Goal: Task Accomplishment & Management: Manage account settings

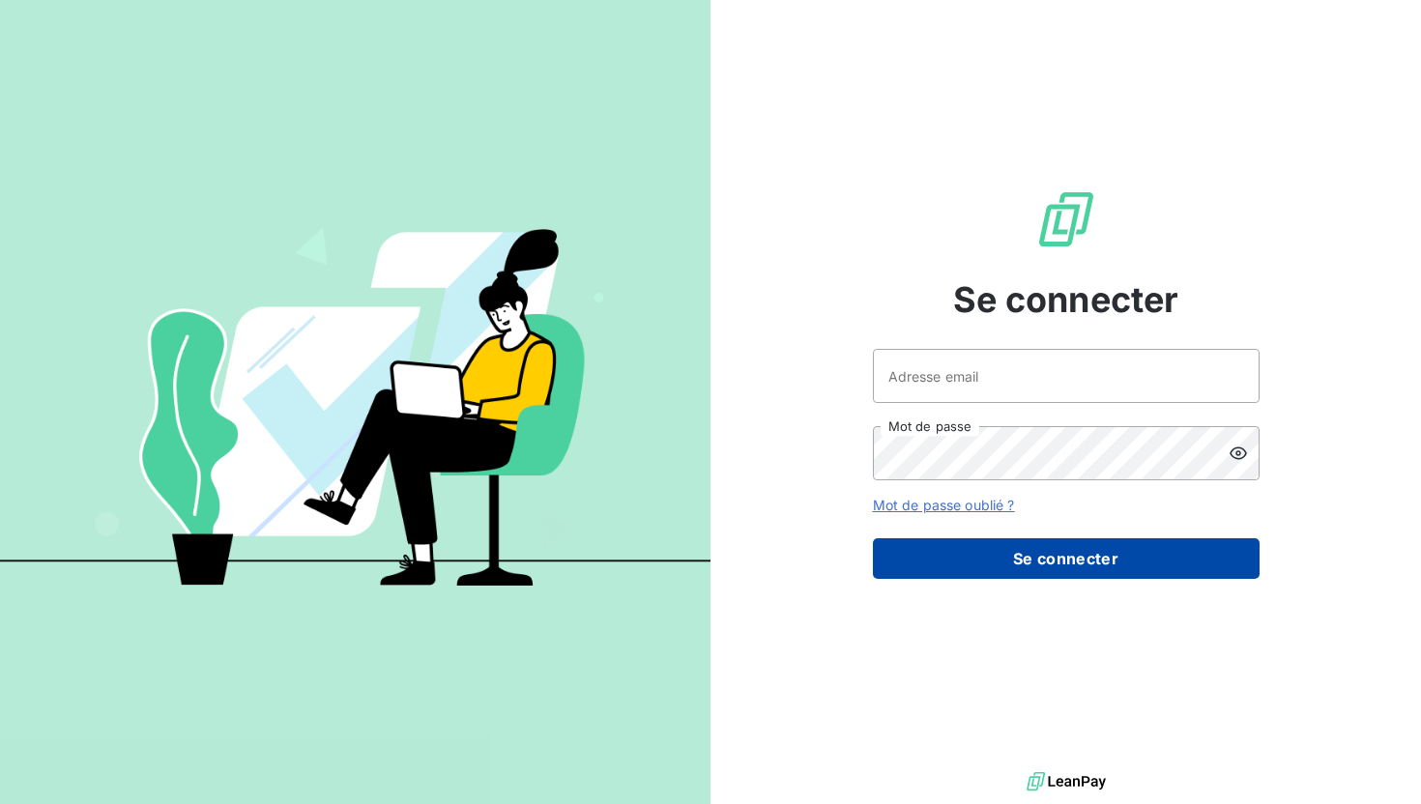
click at [1026, 561] on button "Se connecter" at bounding box center [1066, 558] width 387 height 41
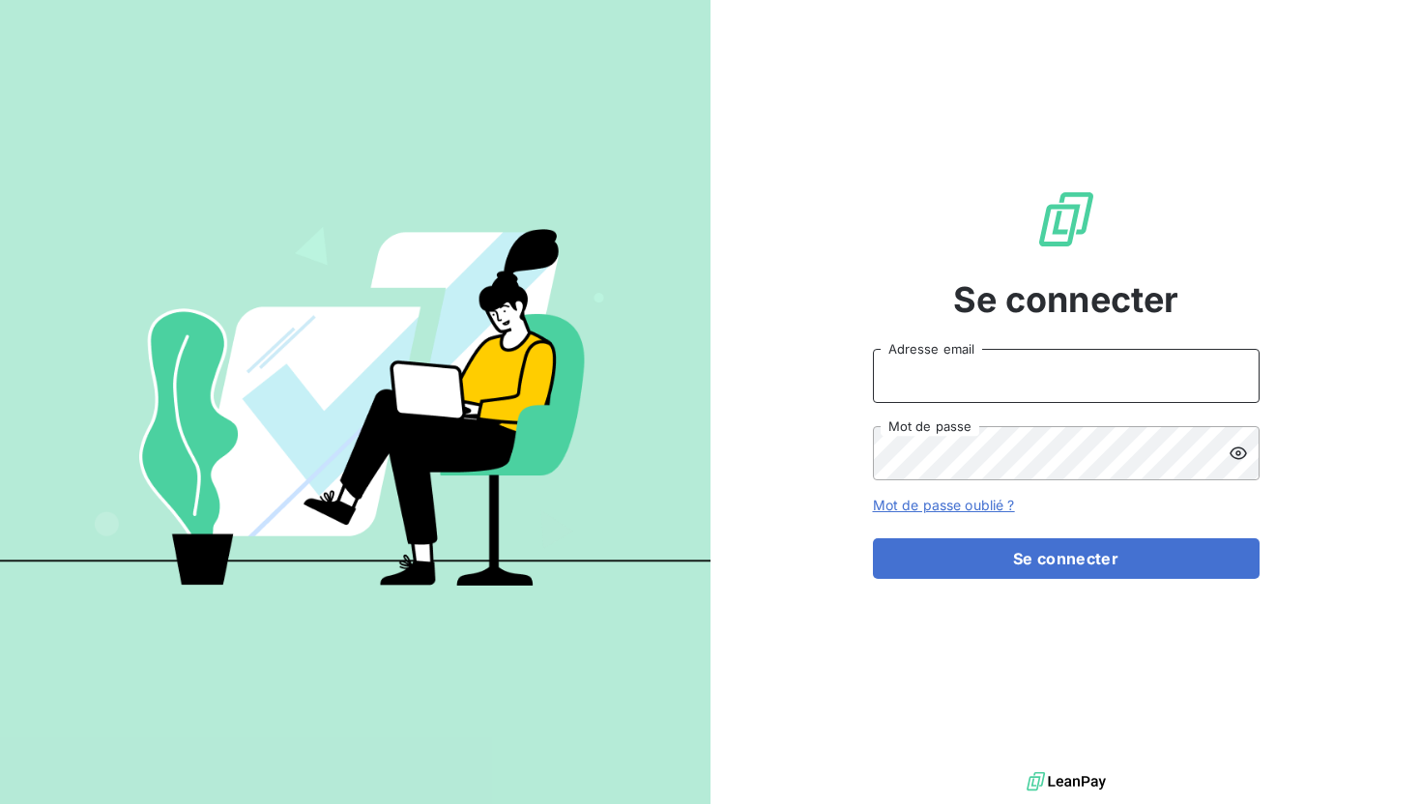
click at [994, 353] on input "Adresse email" at bounding box center [1066, 376] width 387 height 54
click at [1222, 453] on span at bounding box center [1217, 453] width 15 height 15
type input "[EMAIL_ADDRESS][DOMAIN_NAME]"
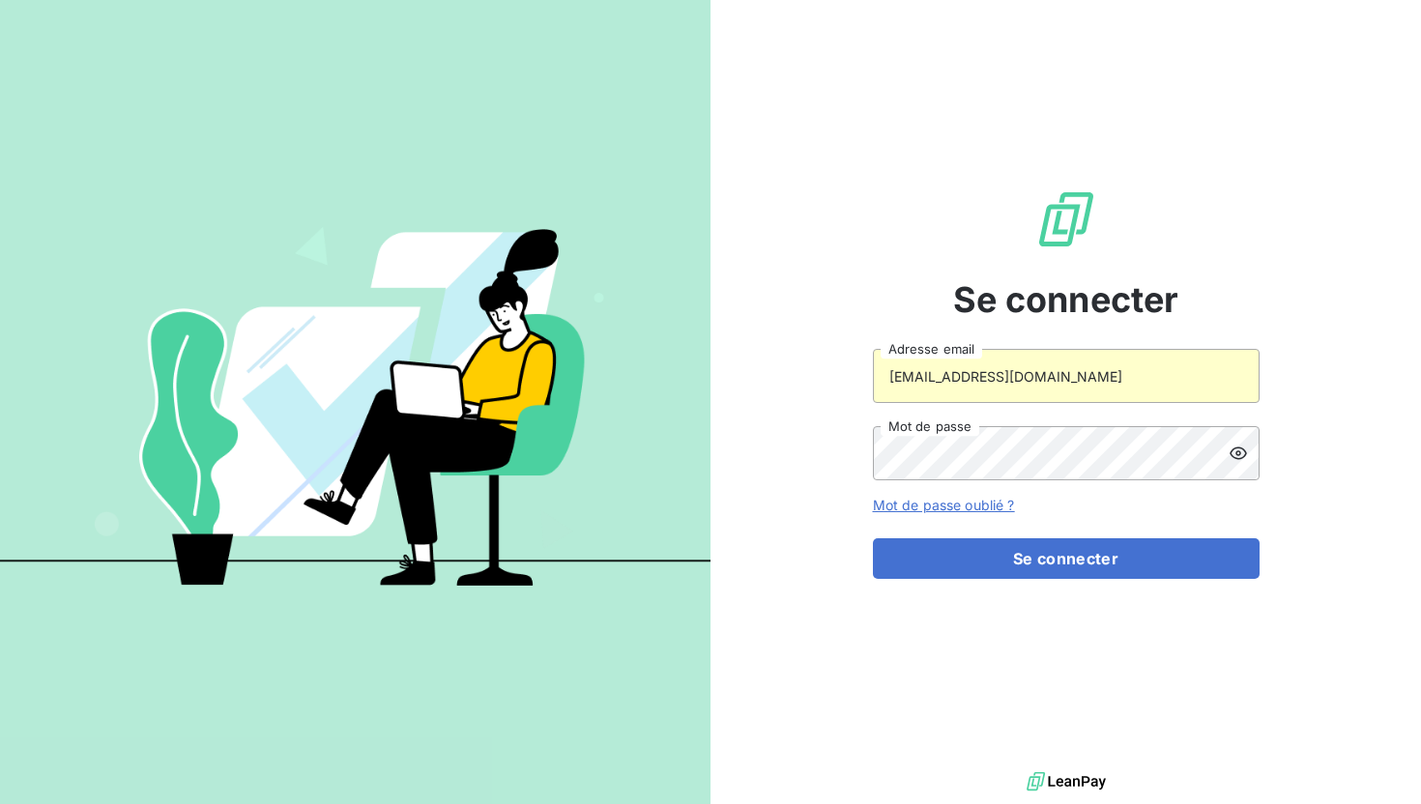
click at [1046, 556] on button "Se connecter" at bounding box center [1066, 558] width 387 height 41
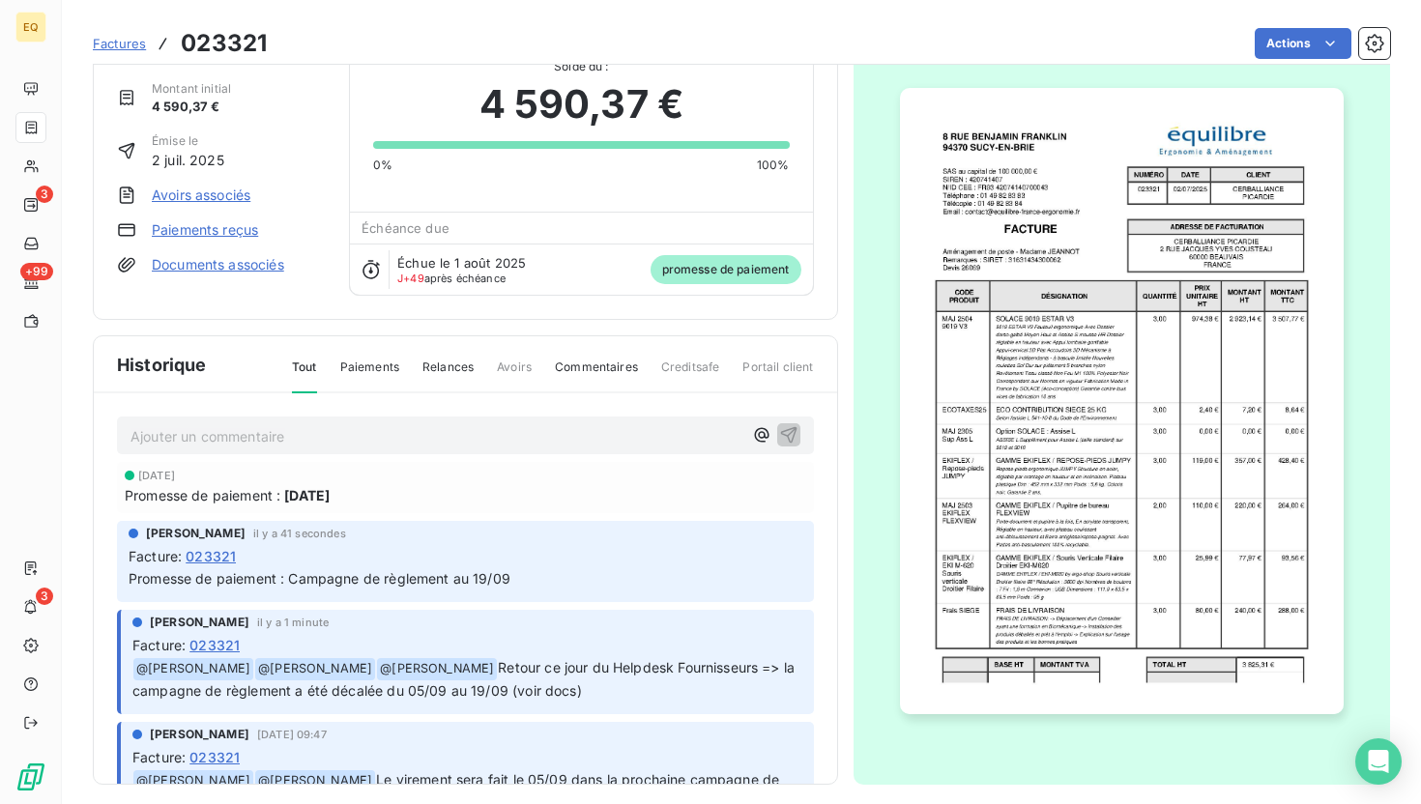
scroll to position [71, 0]
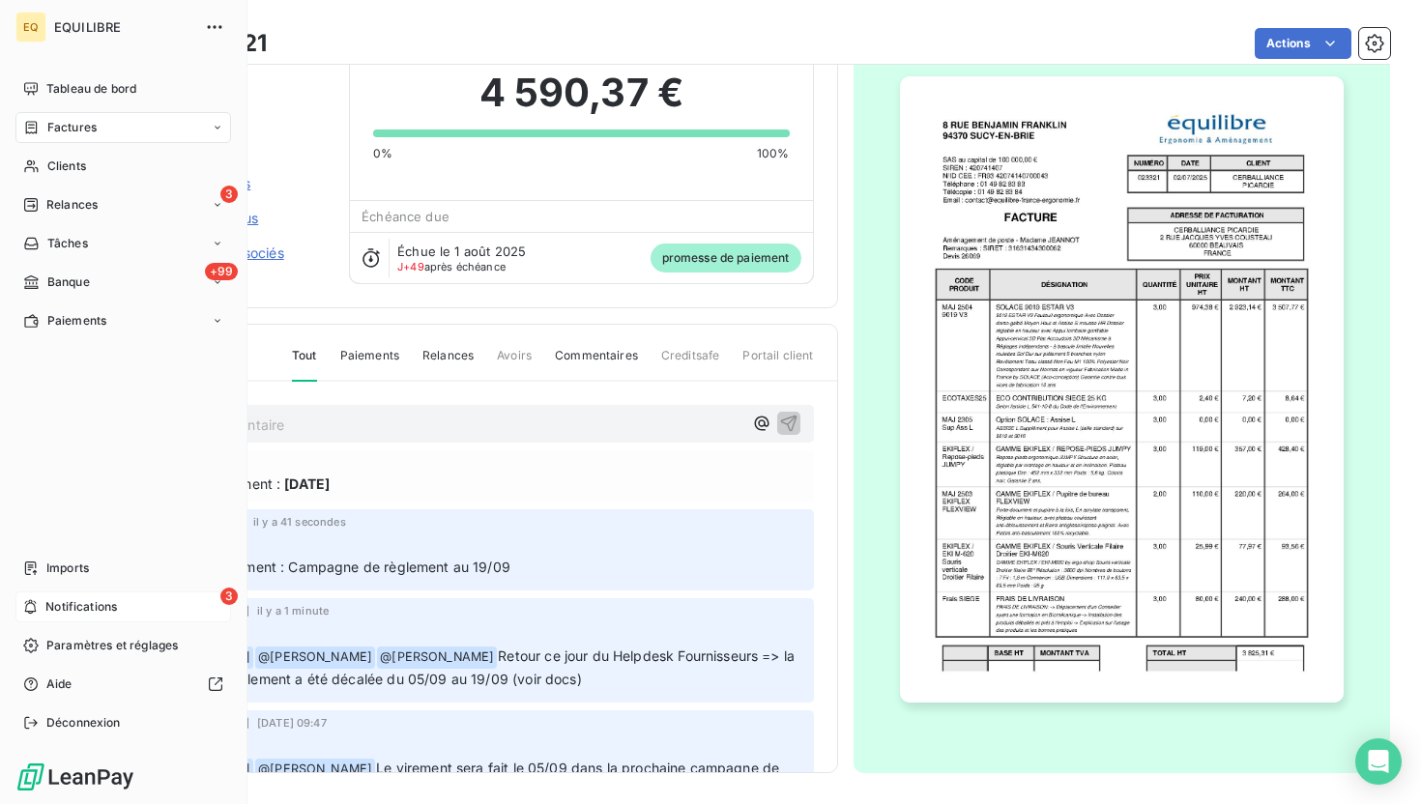
click at [58, 606] on span "Notifications" at bounding box center [81, 606] width 72 height 17
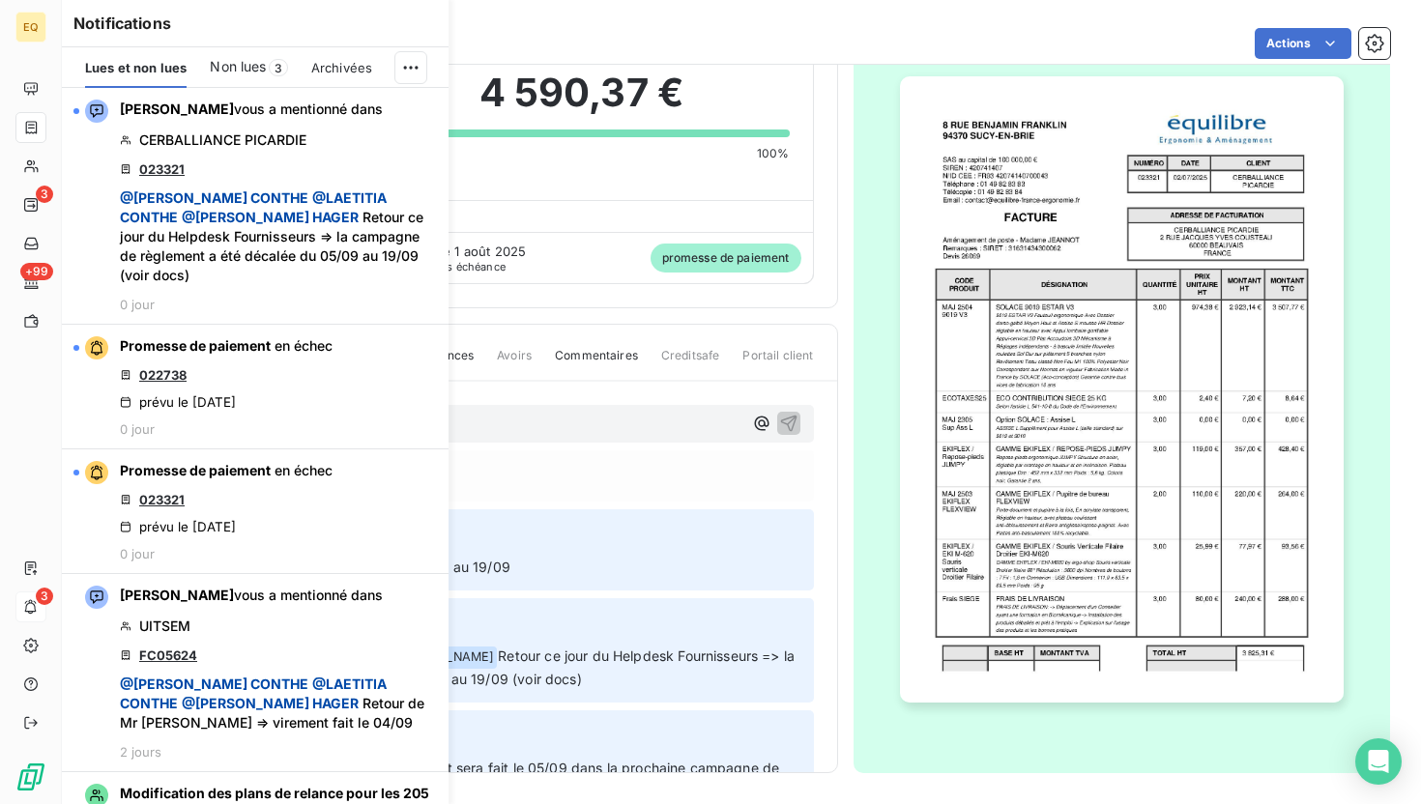
click at [247, 85] on div "Non lues 3" at bounding box center [248, 67] width 77 height 41
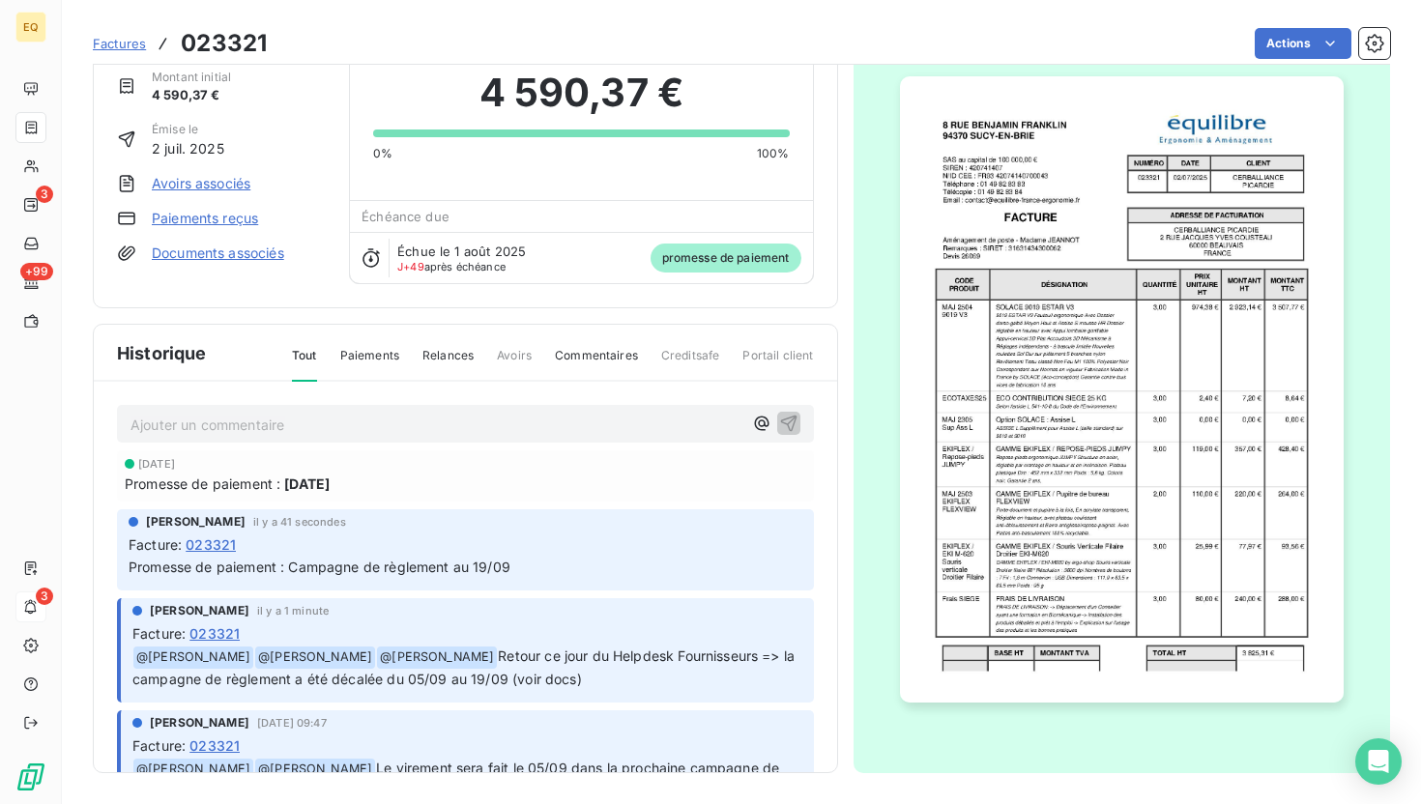
click at [825, 134] on div "CERBALLIANCE PICARDIE Montant initial 4 590,37 € Émise le [DATE] Avoirs associé…" at bounding box center [465, 157] width 745 height 303
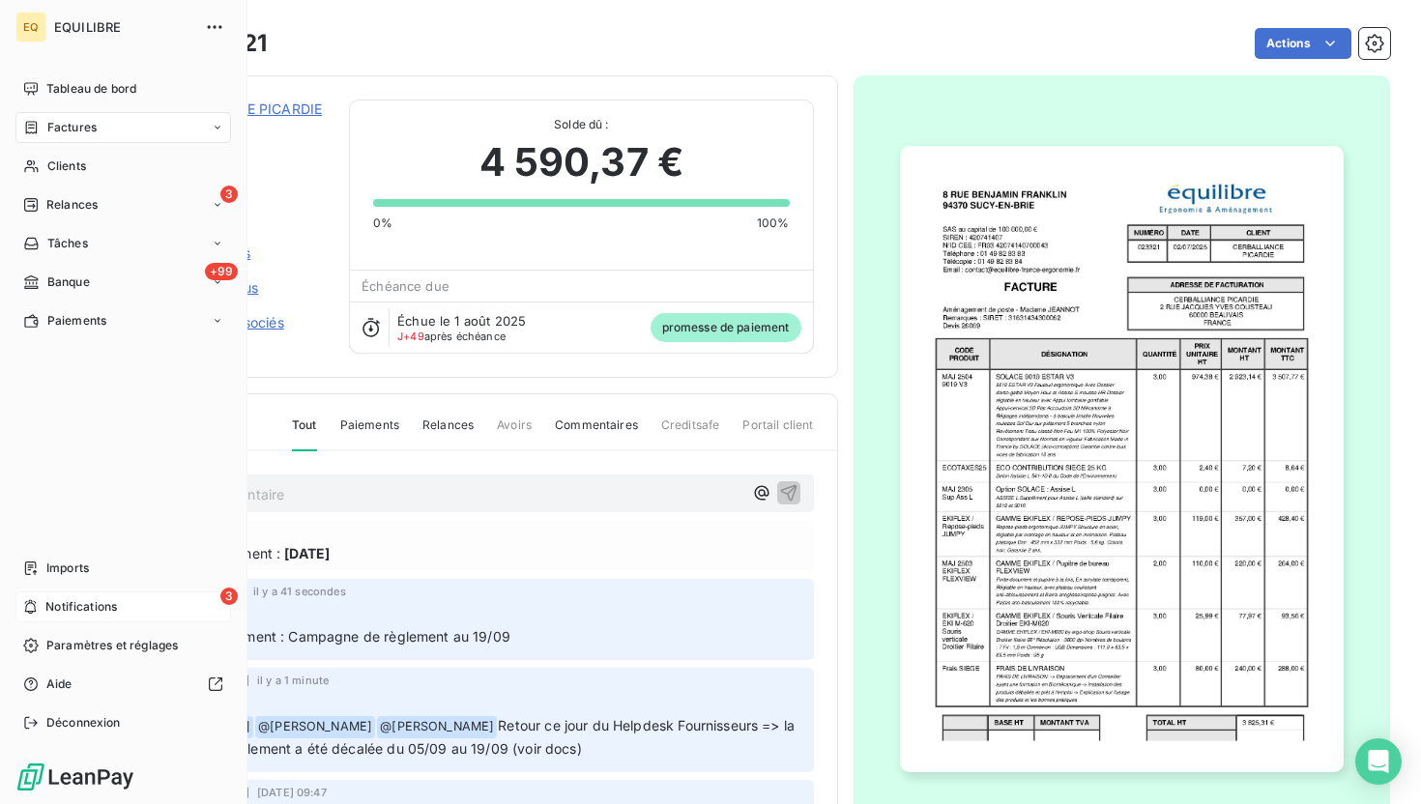
click at [0, 383] on div "EQ EQUILIBRE Tableau de bord Factures Clients 3 Relances Tâches +99 Banque Paie…" at bounding box center [123, 402] width 247 height 804
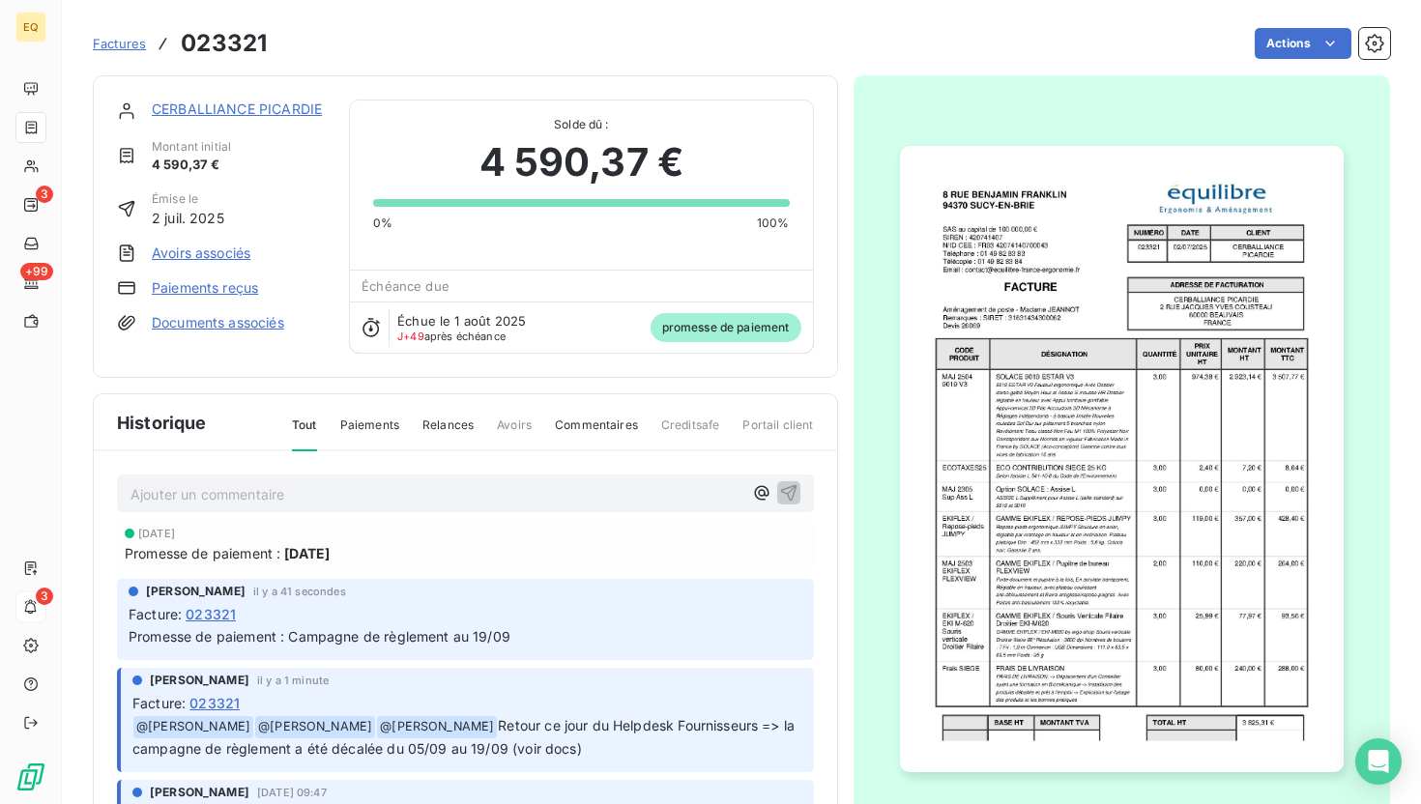
click at [259, 111] on link "CERBALLIANCE PICARDIE" at bounding box center [237, 109] width 170 height 16
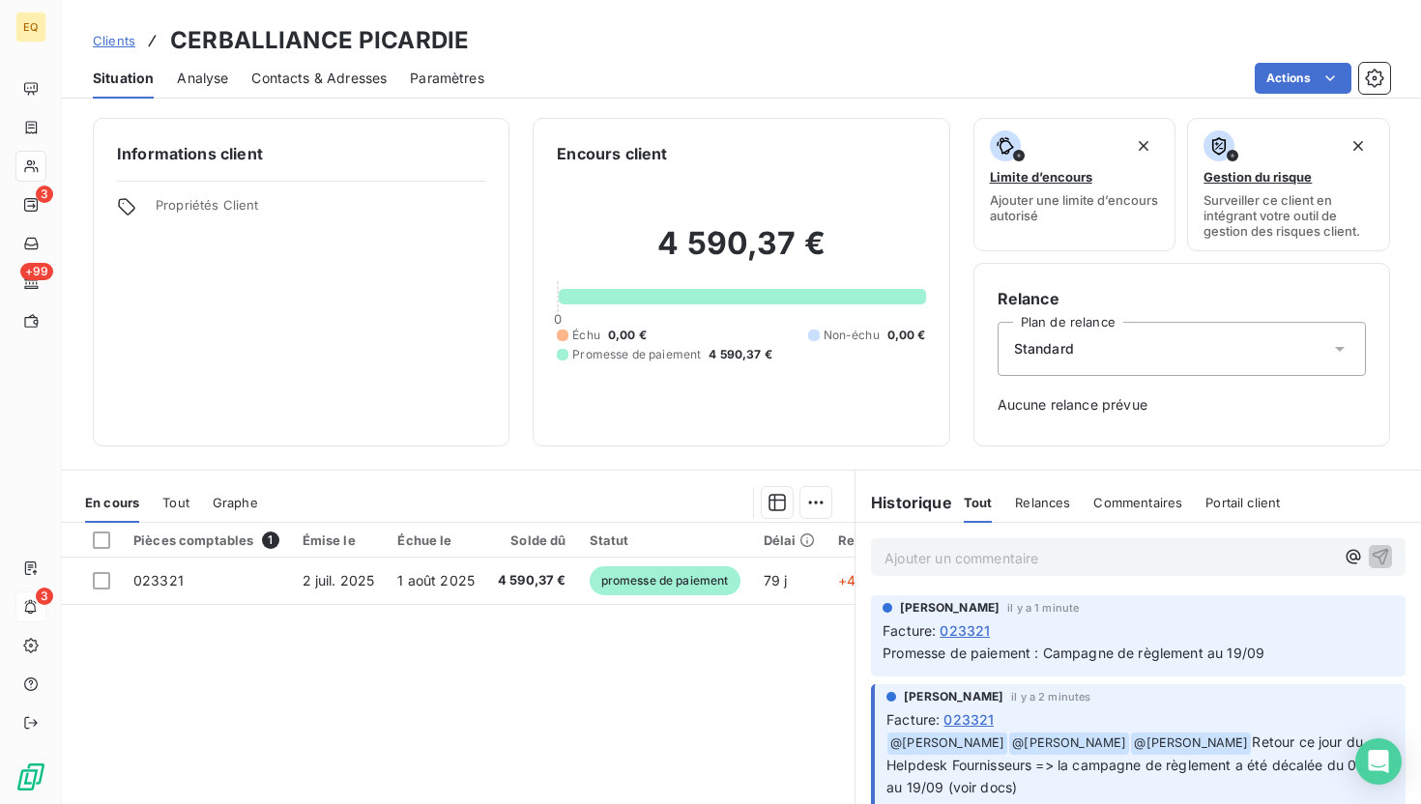
scroll to position [8, 0]
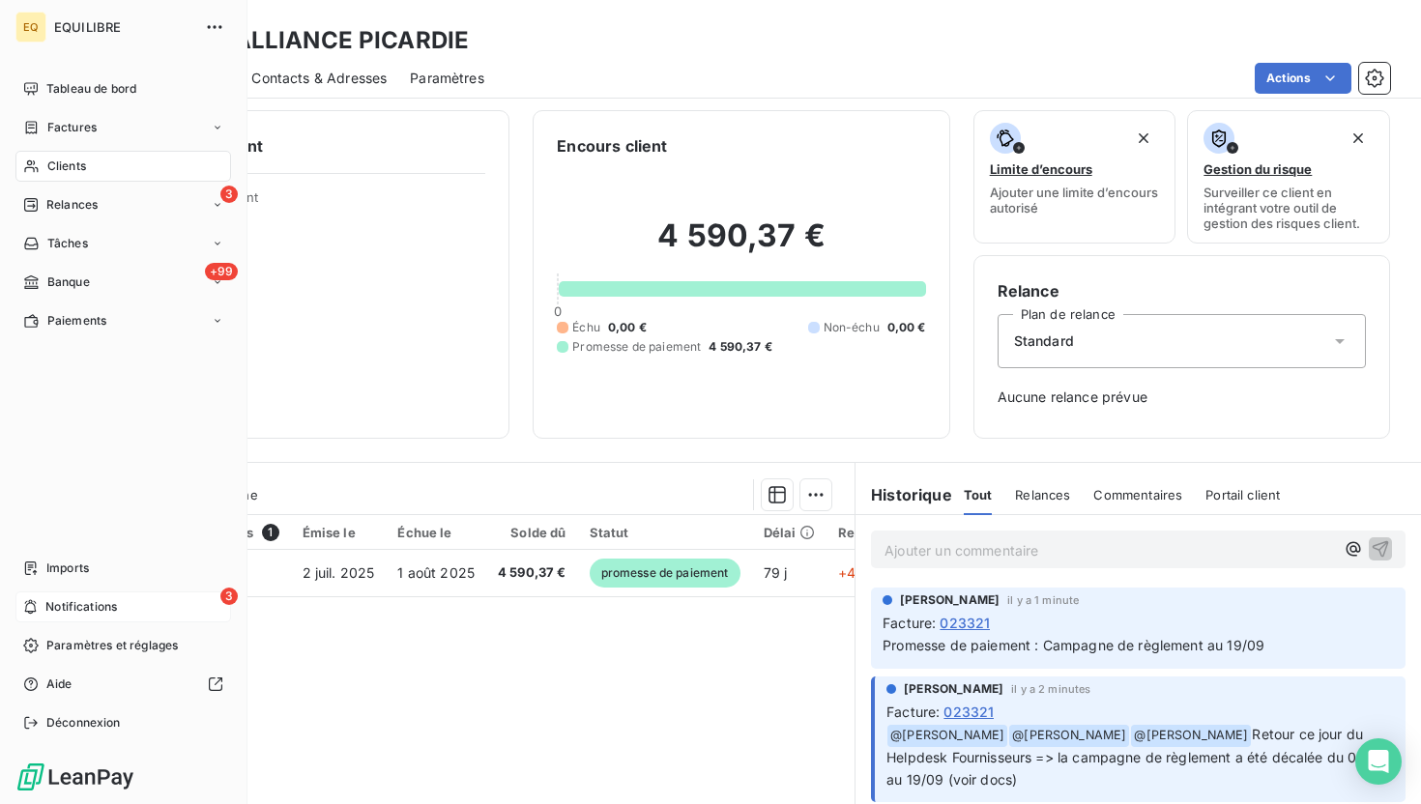
click at [93, 616] on div "3 Notifications" at bounding box center [123, 607] width 216 height 31
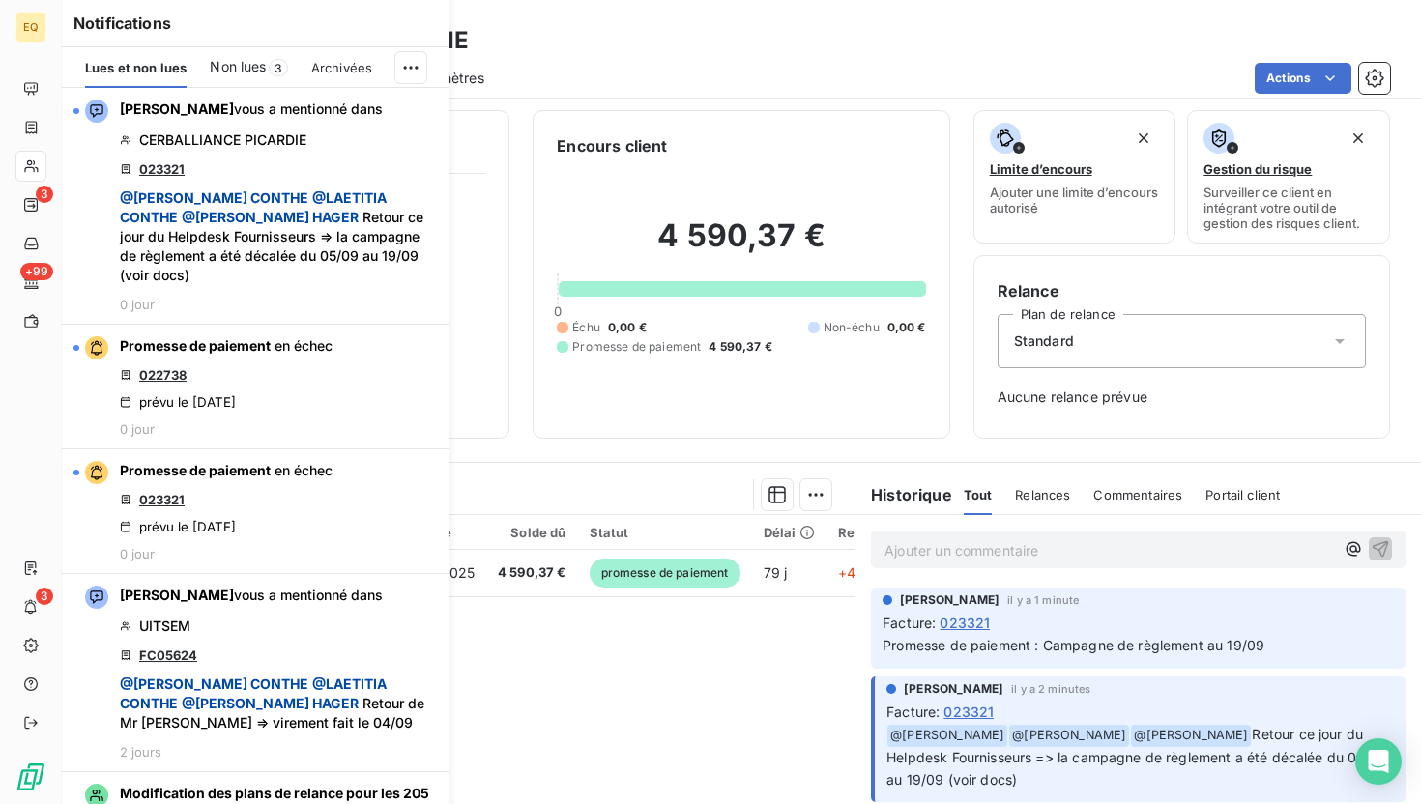
click at [268, 72] on div "Non lues 3" at bounding box center [248, 67] width 77 height 41
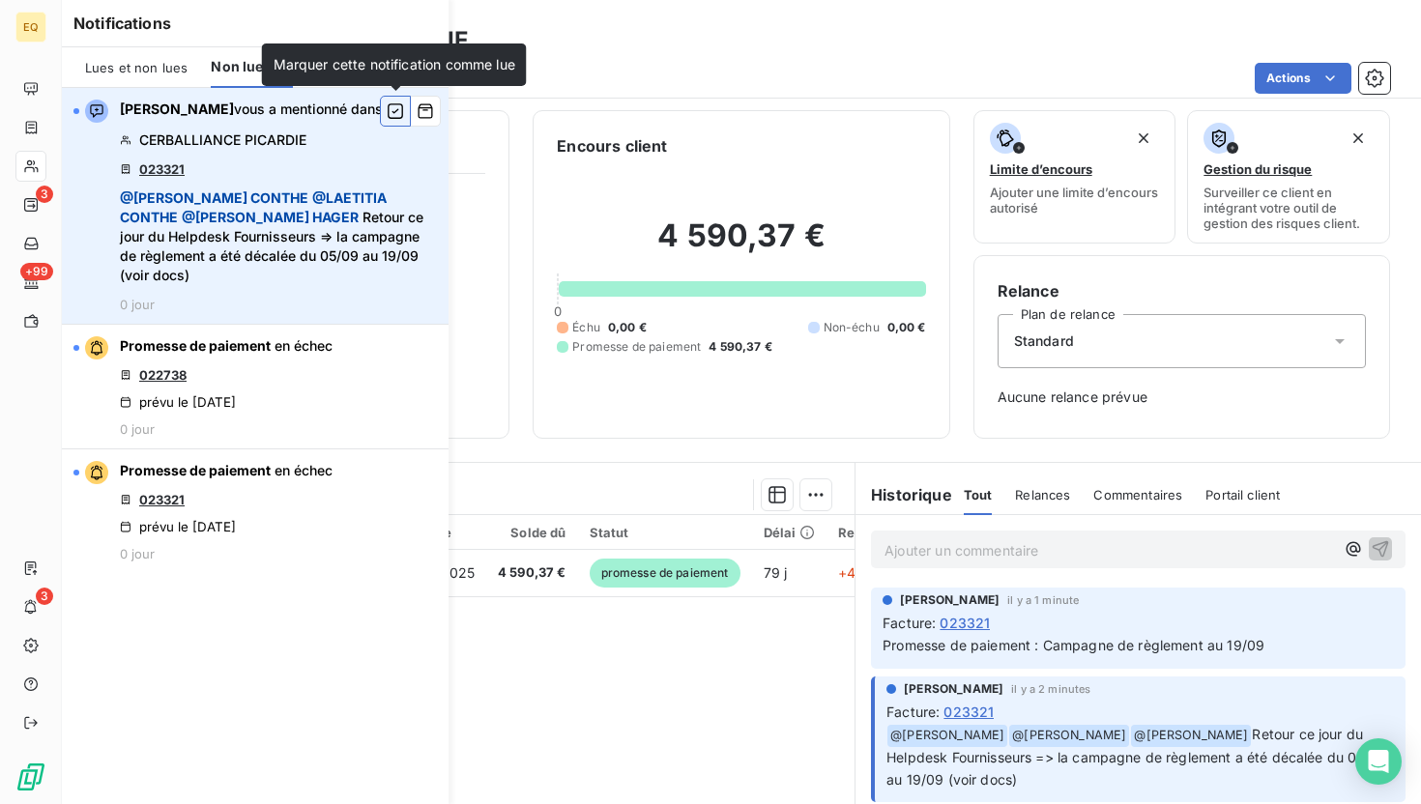
click at [403, 114] on icon "button" at bounding box center [395, 111] width 17 height 19
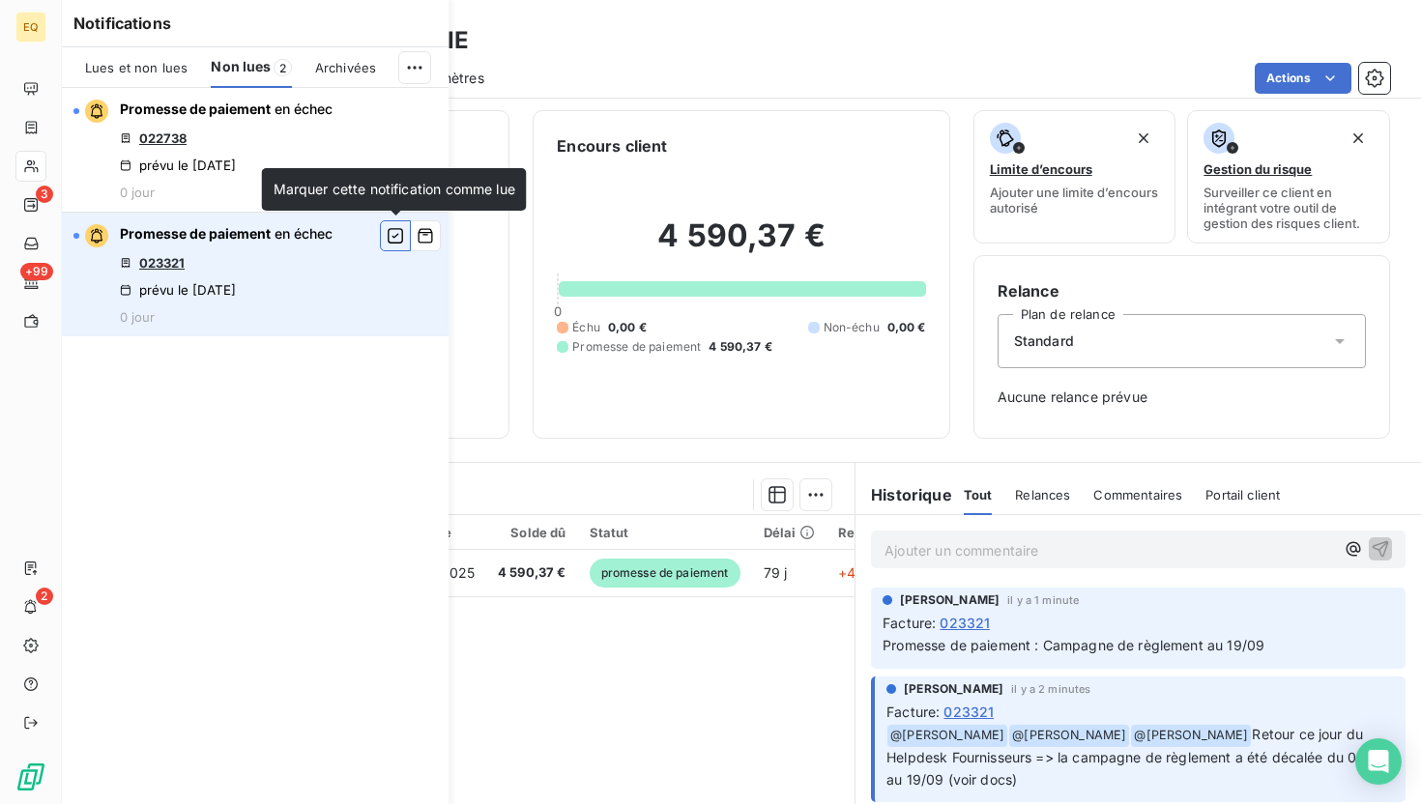
click at [390, 237] on icon "button" at bounding box center [395, 235] width 17 height 19
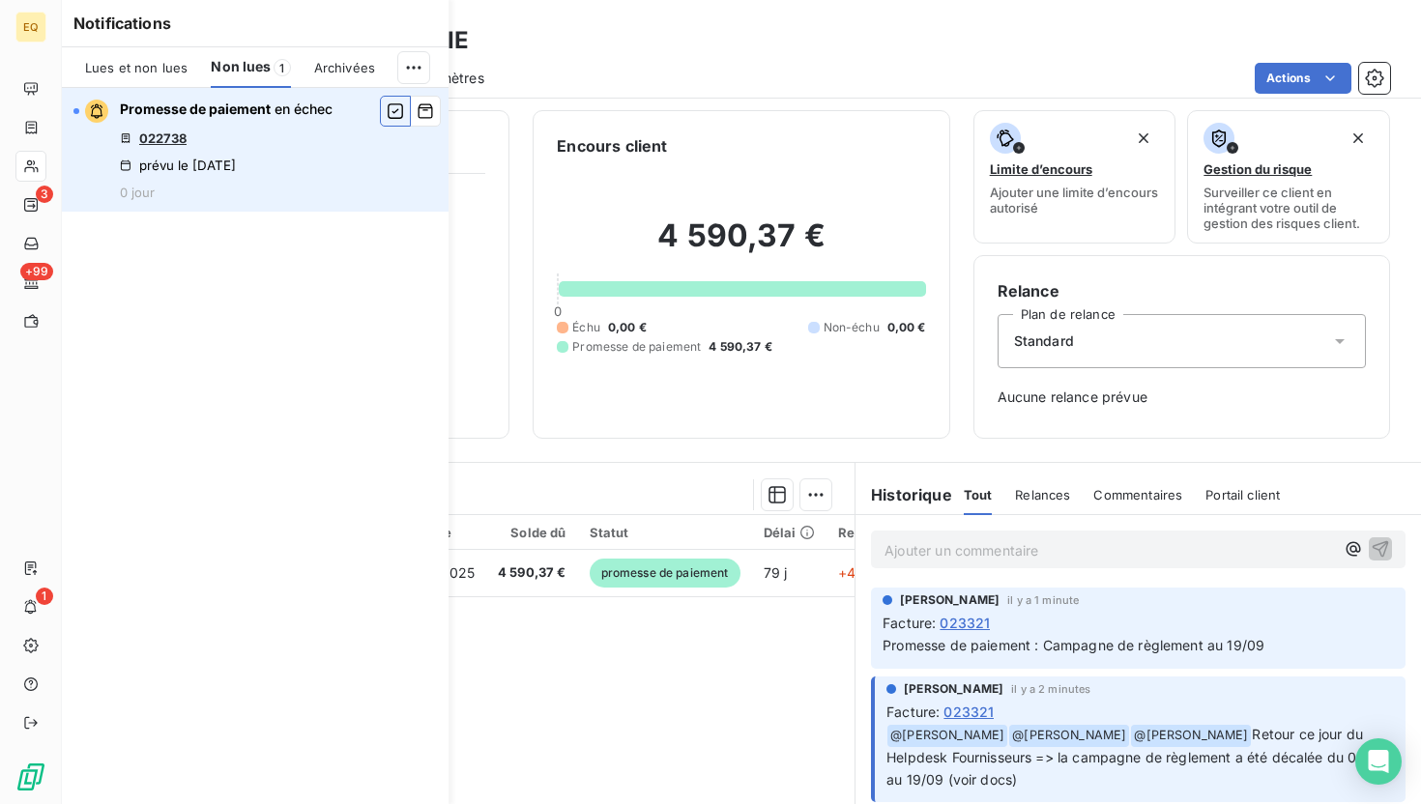
click at [400, 107] on icon "button" at bounding box center [395, 111] width 17 height 19
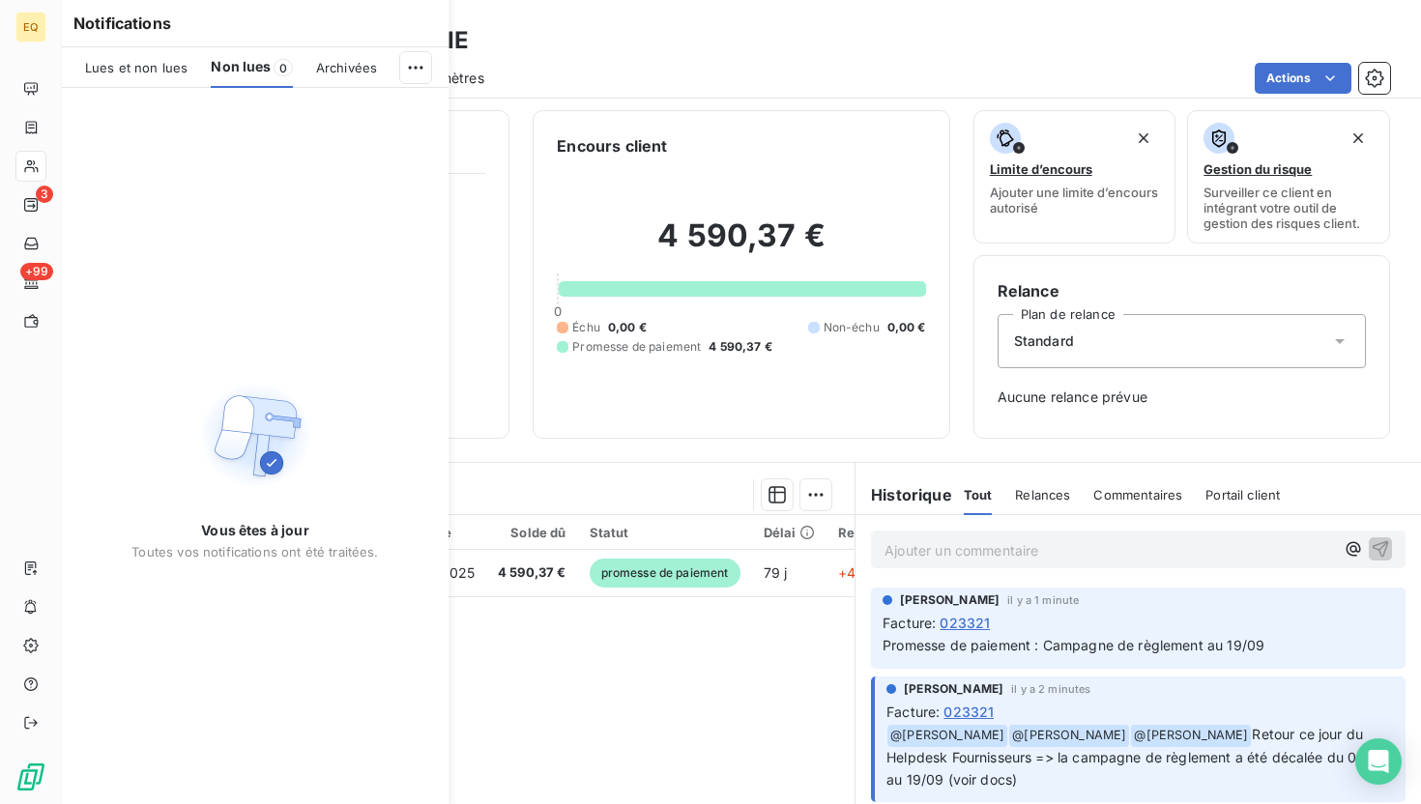
click at [694, 68] on div "Actions" at bounding box center [949, 78] width 883 height 31
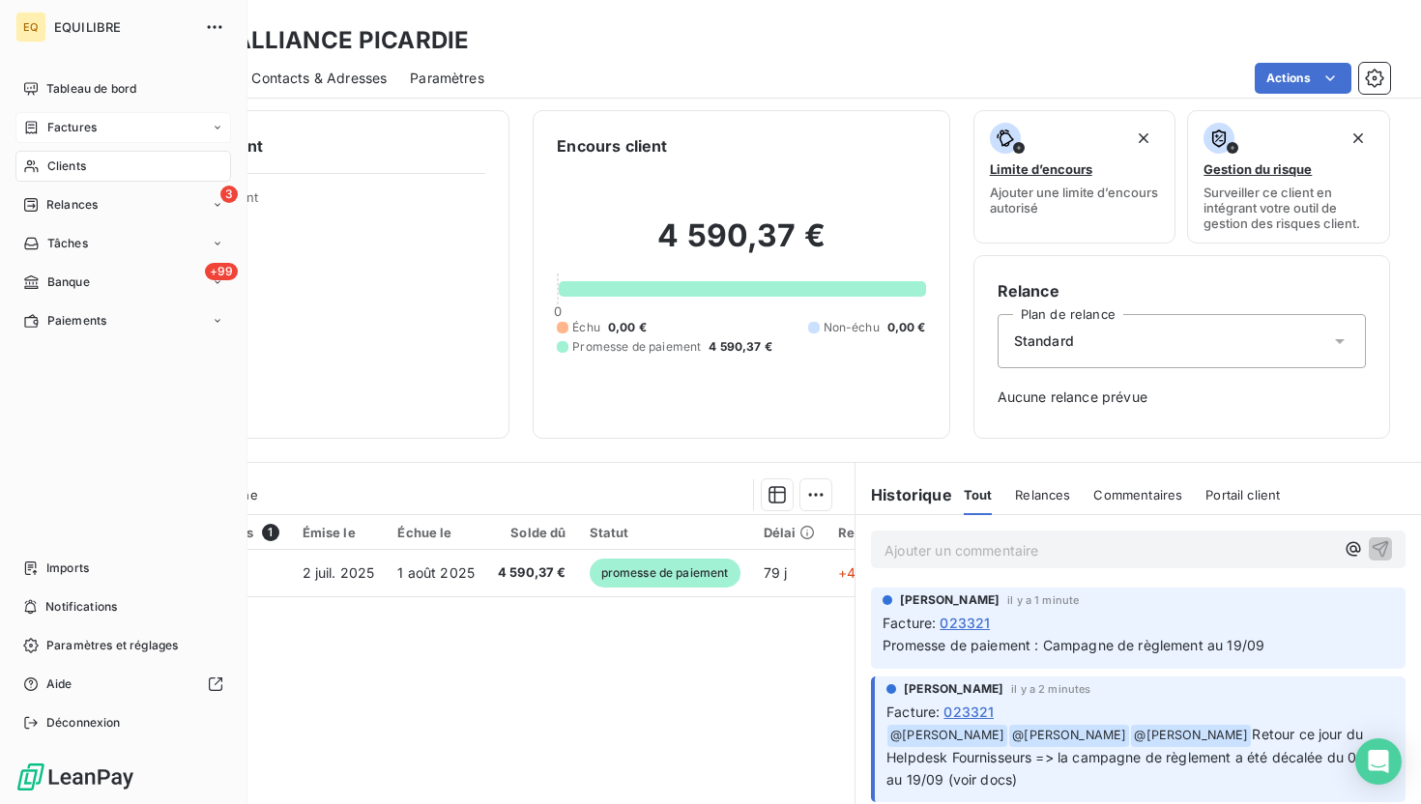
click at [81, 126] on span "Factures" at bounding box center [71, 127] width 49 height 17
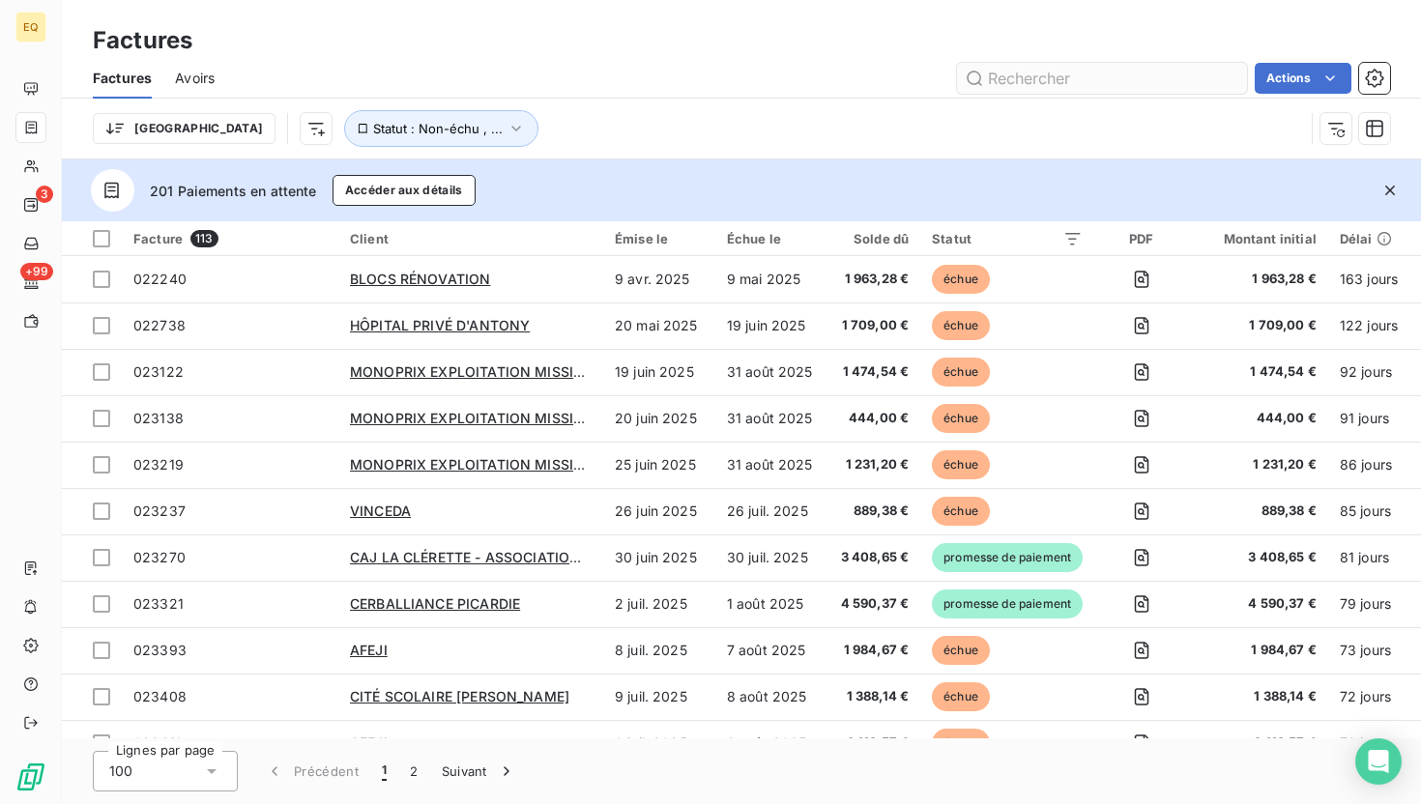
click at [1098, 77] on input "text" at bounding box center [1102, 78] width 290 height 31
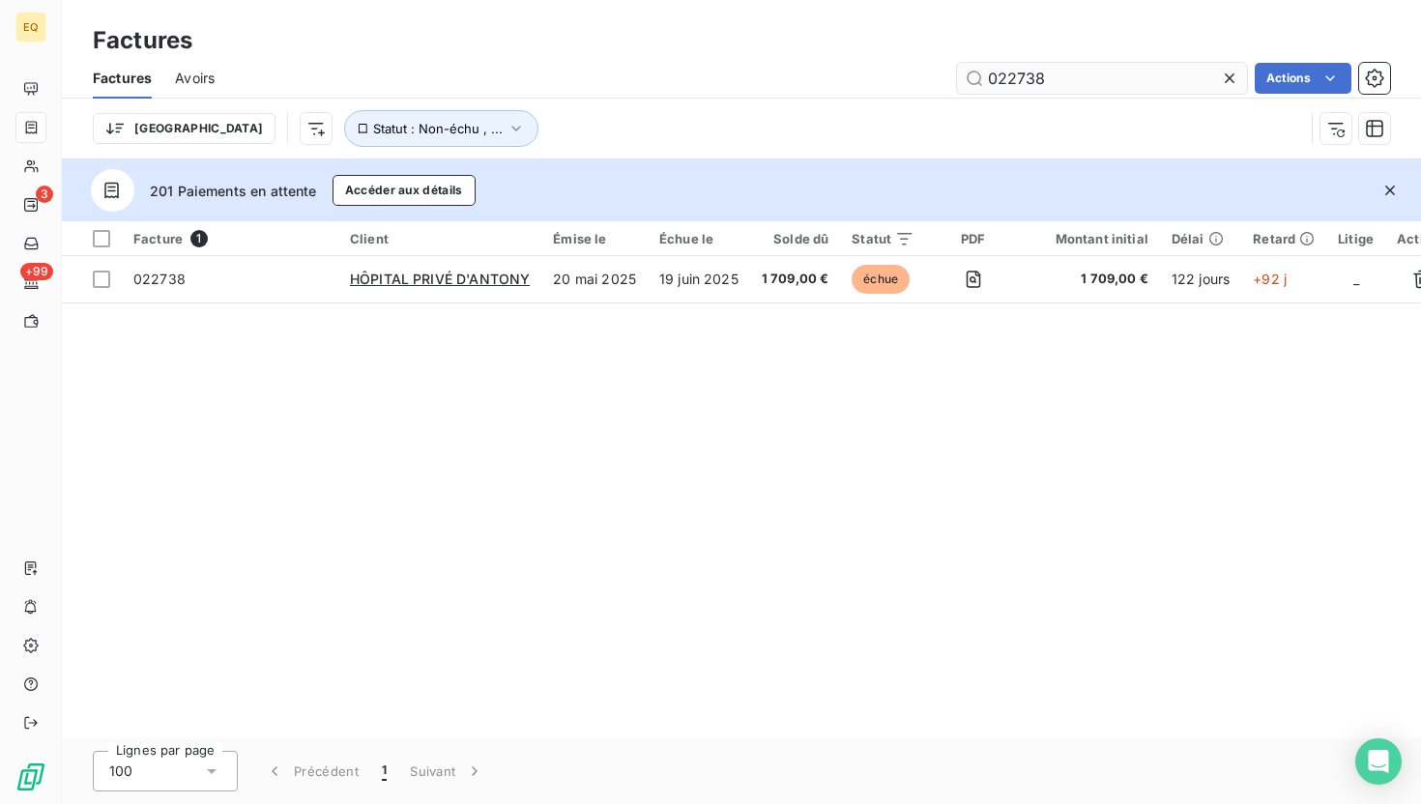
type input "022738"
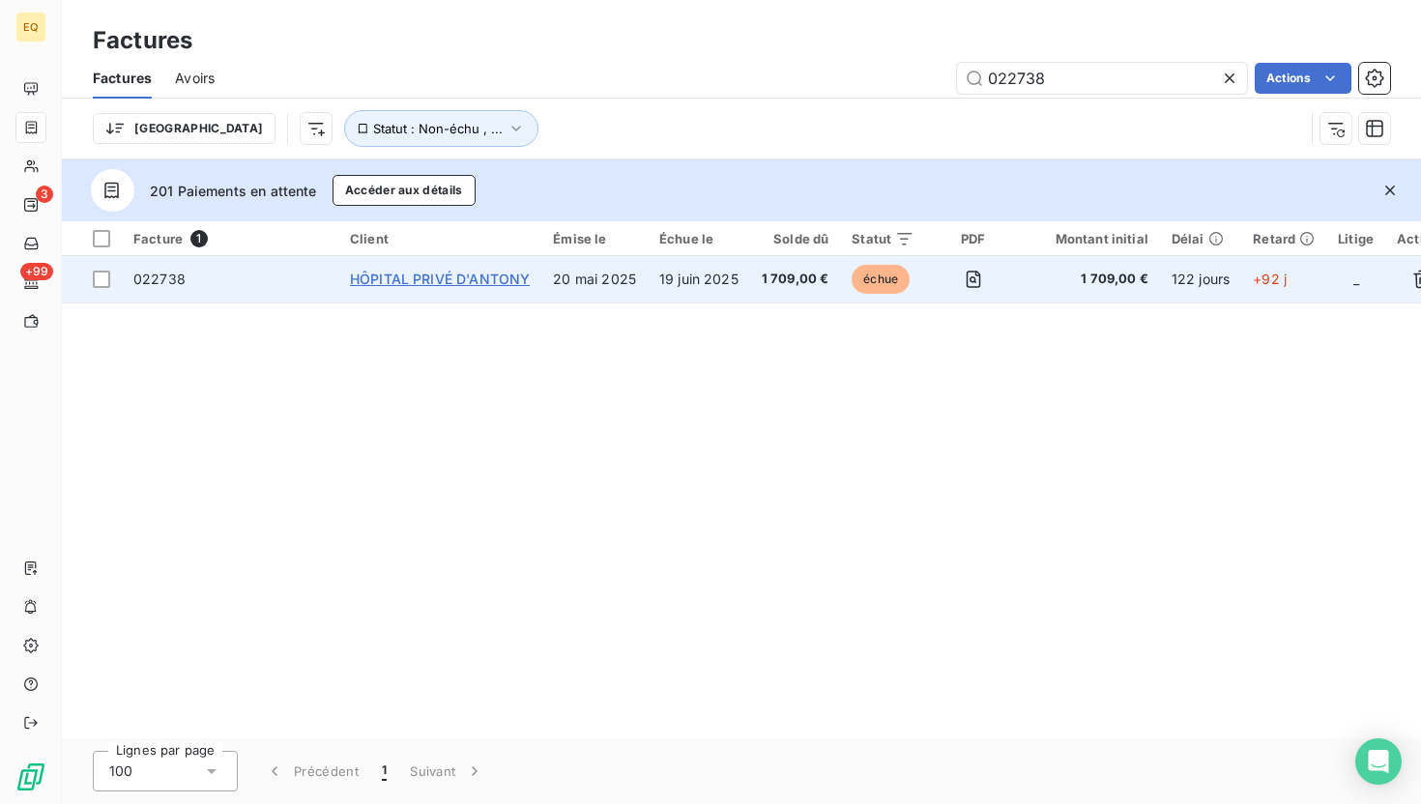
click at [468, 281] on span "HÔPITAL PRIVÉ D'ANTONY" at bounding box center [440, 279] width 180 height 16
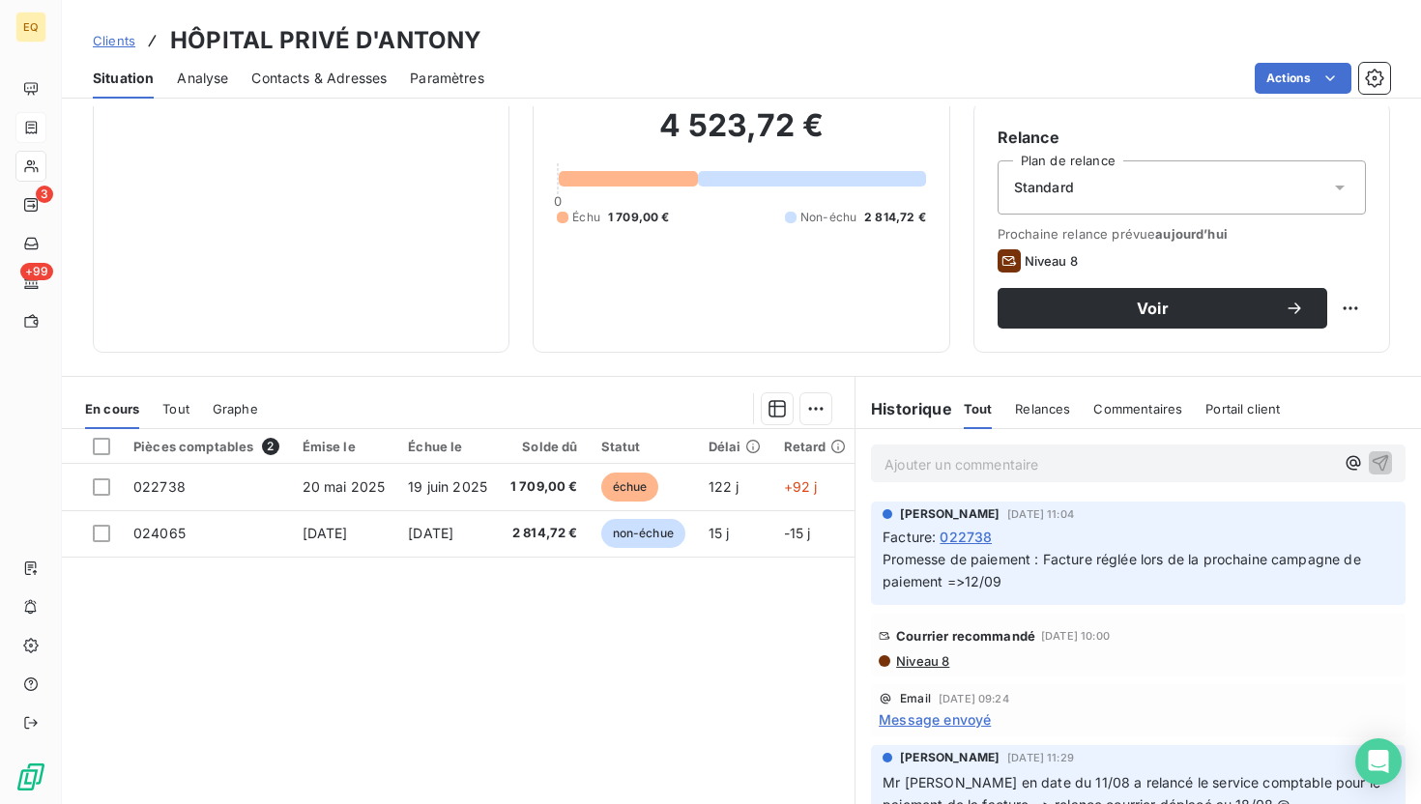
scroll to position [164, 0]
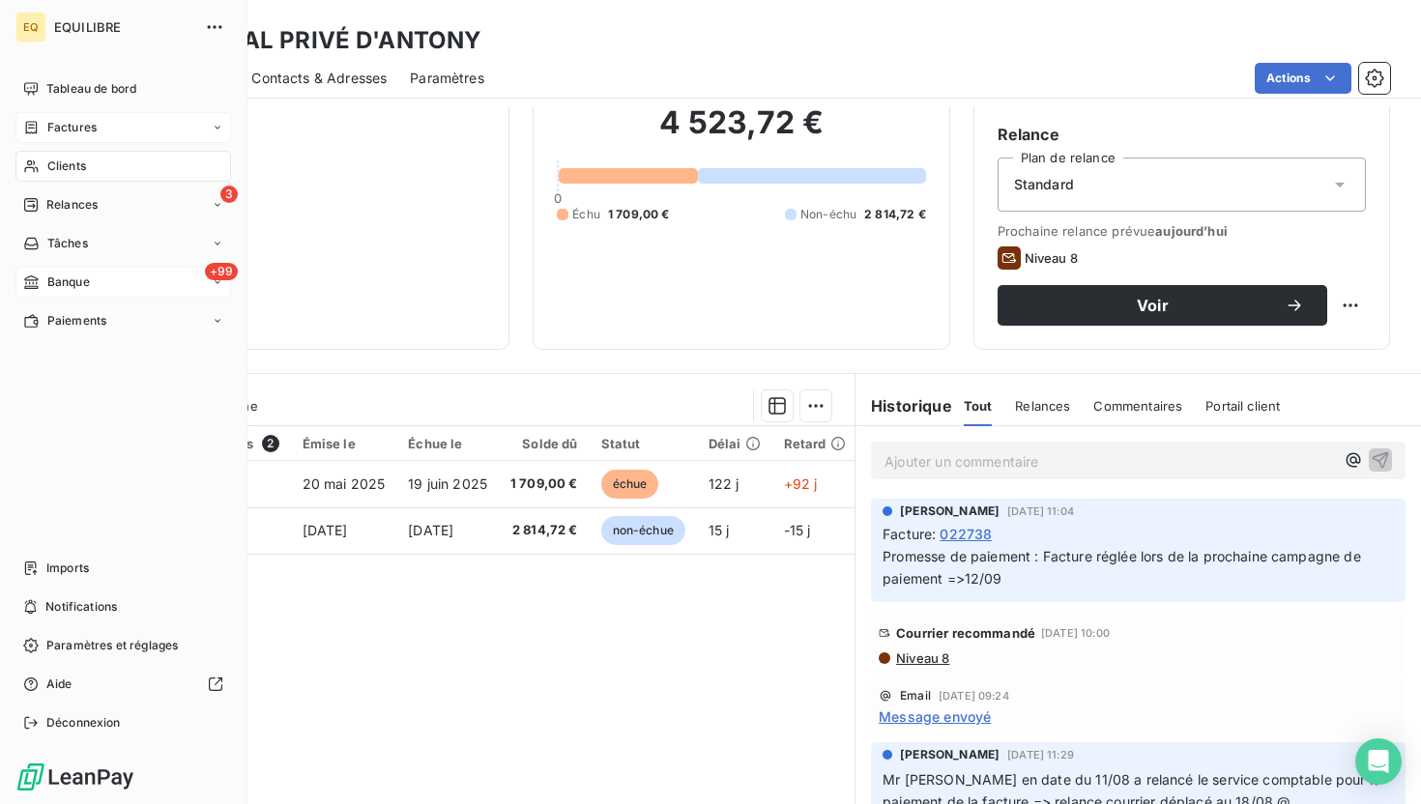
click at [98, 287] on div "+99 Banque" at bounding box center [123, 282] width 216 height 31
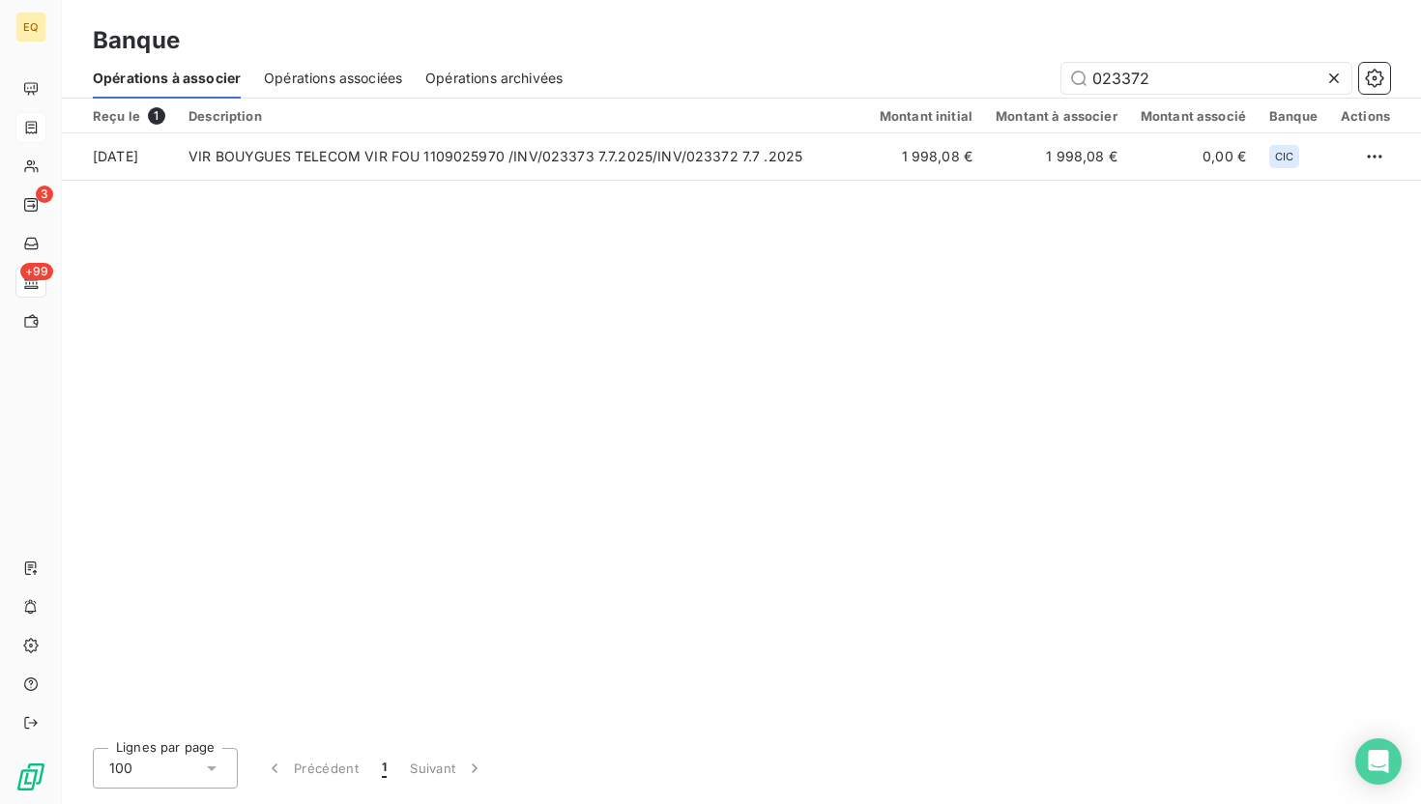
type input "023372"
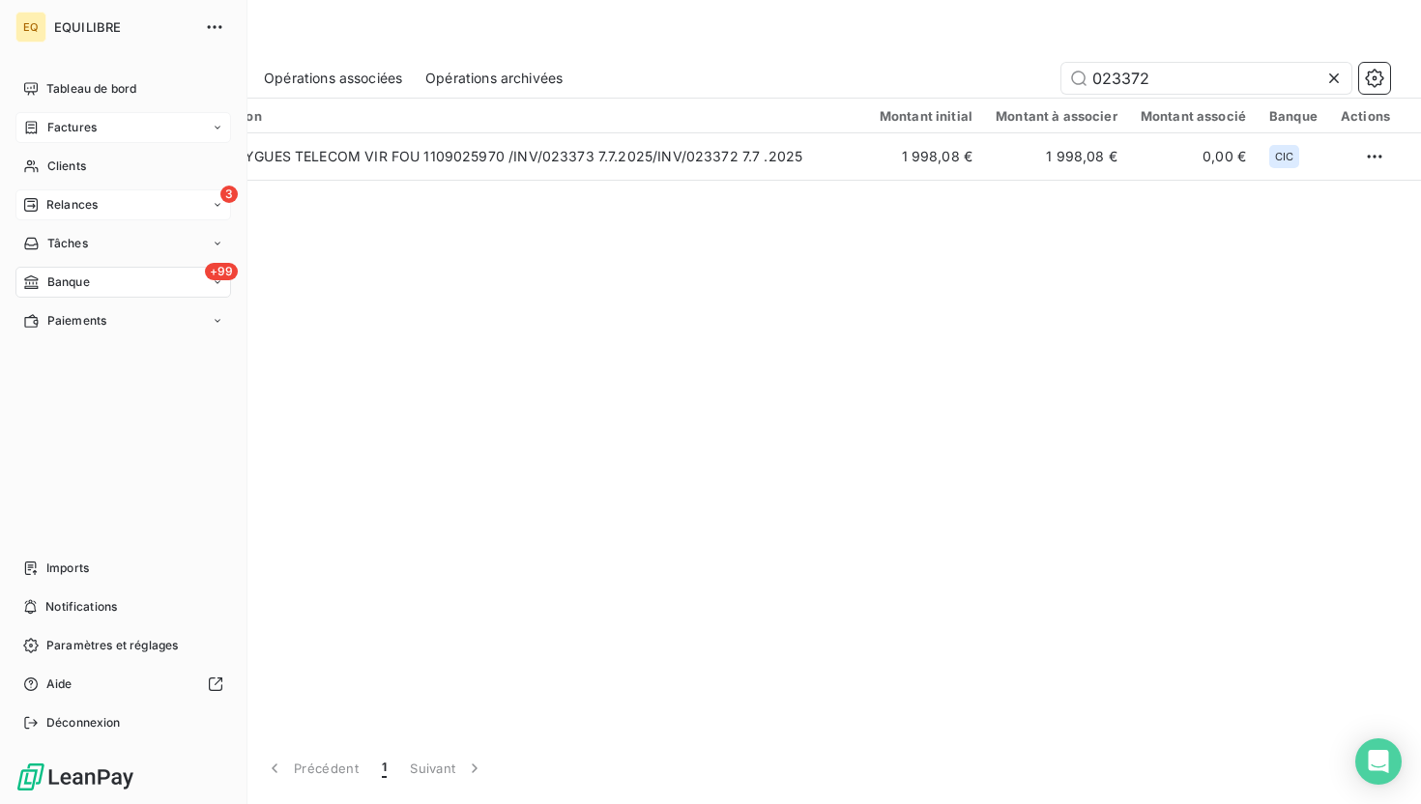
click at [78, 206] on span "Relances" at bounding box center [71, 204] width 51 height 17
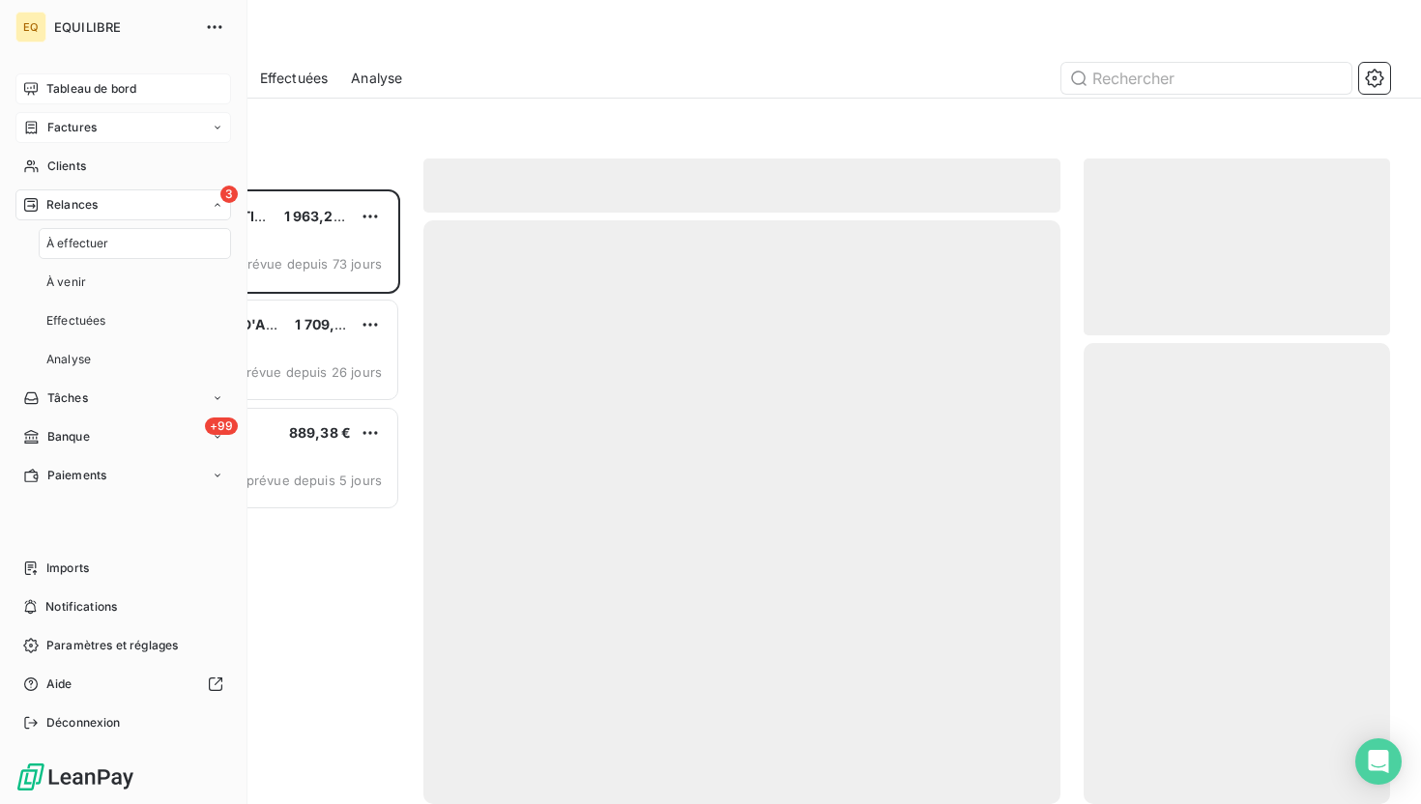
scroll to position [615, 306]
